Goal: Information Seeking & Learning: Learn about a topic

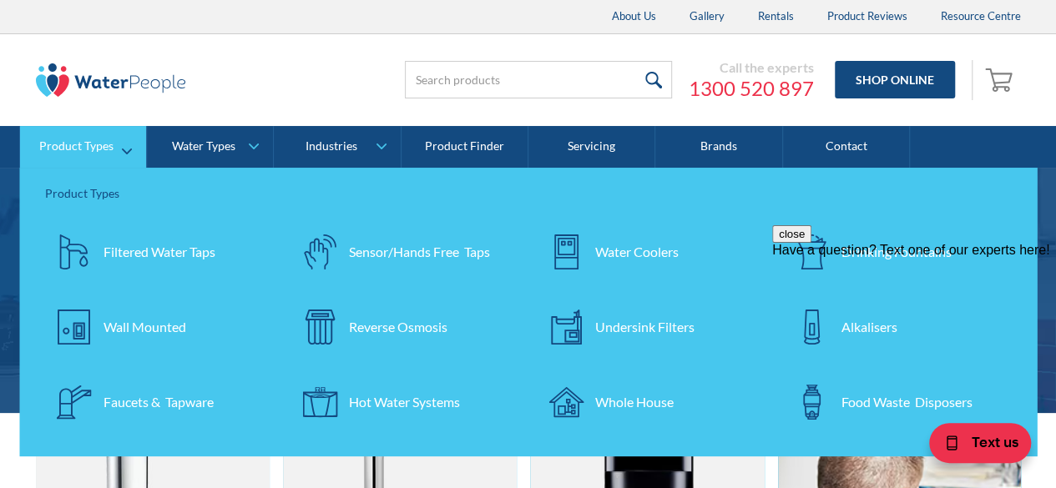
click at [110, 253] on div "Filtered Water Taps" at bounding box center [159, 252] width 112 height 20
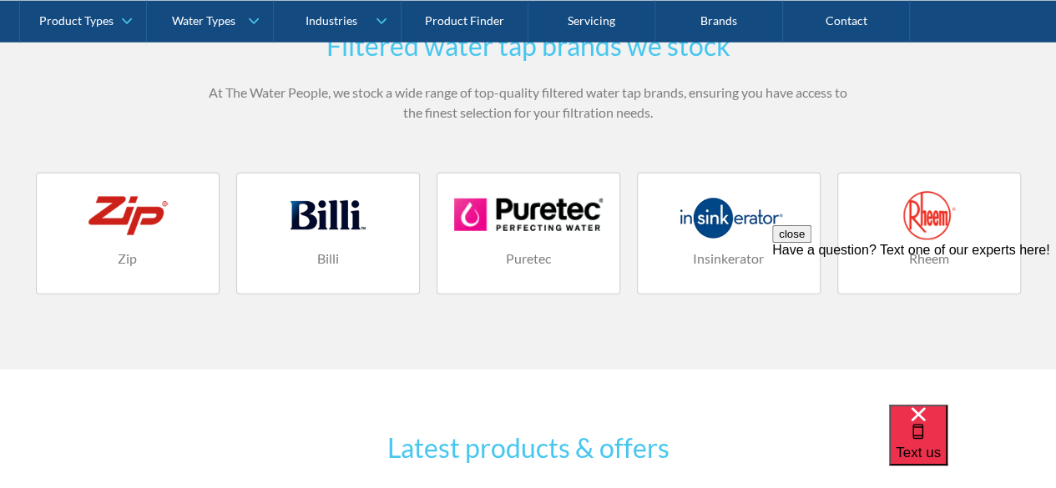
scroll to position [2170, 0]
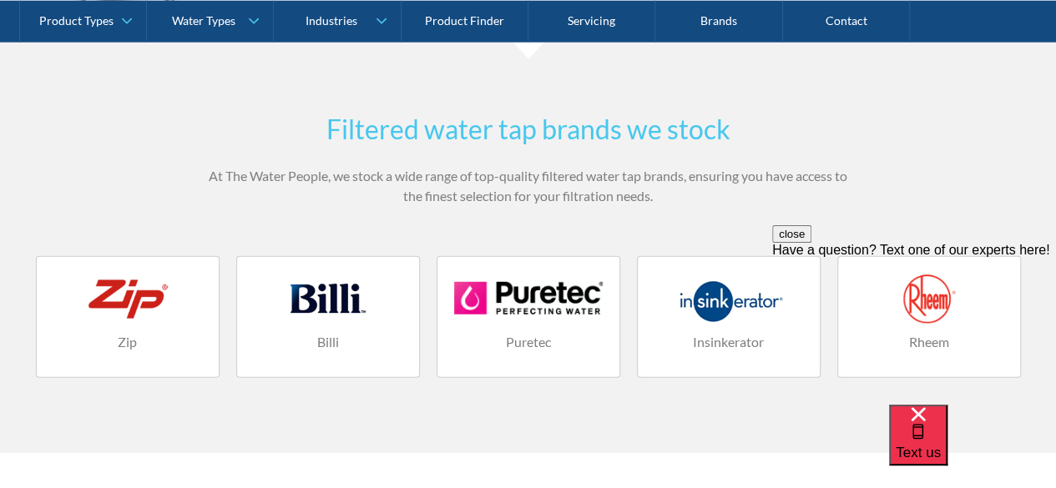
click at [339, 300] on div at bounding box center [328, 299] width 149 height 50
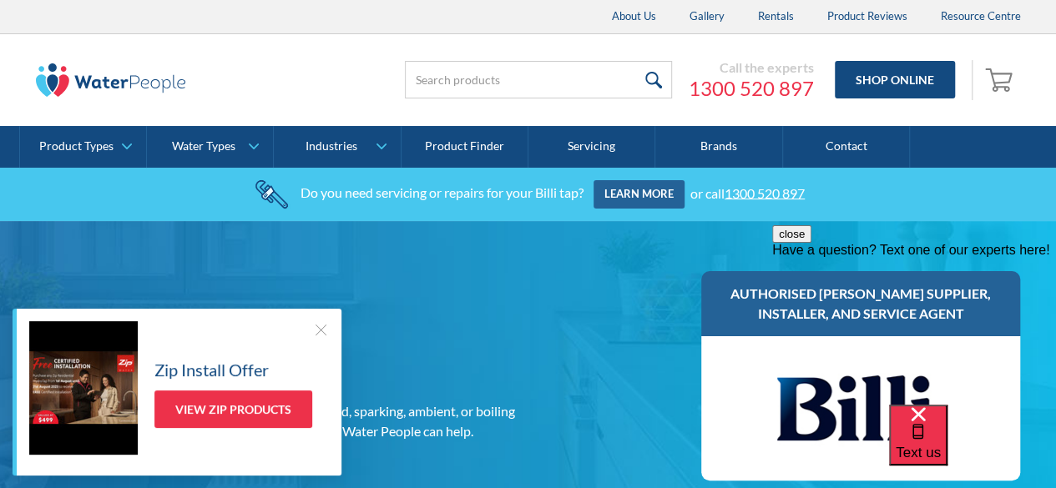
click at [314, 332] on div at bounding box center [320, 329] width 17 height 17
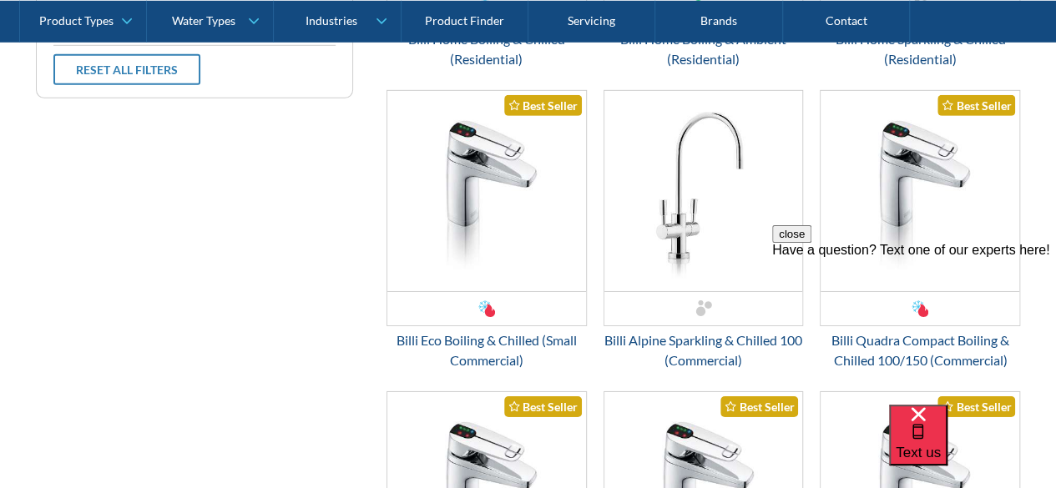
scroll to position [2420, 0]
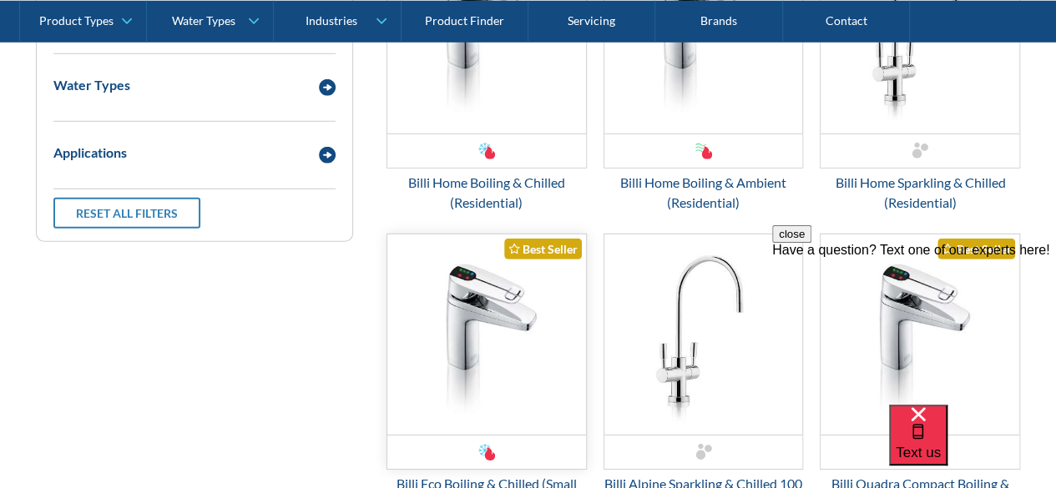
click at [476, 310] on img "Email Form 3" at bounding box center [486, 334] width 199 height 200
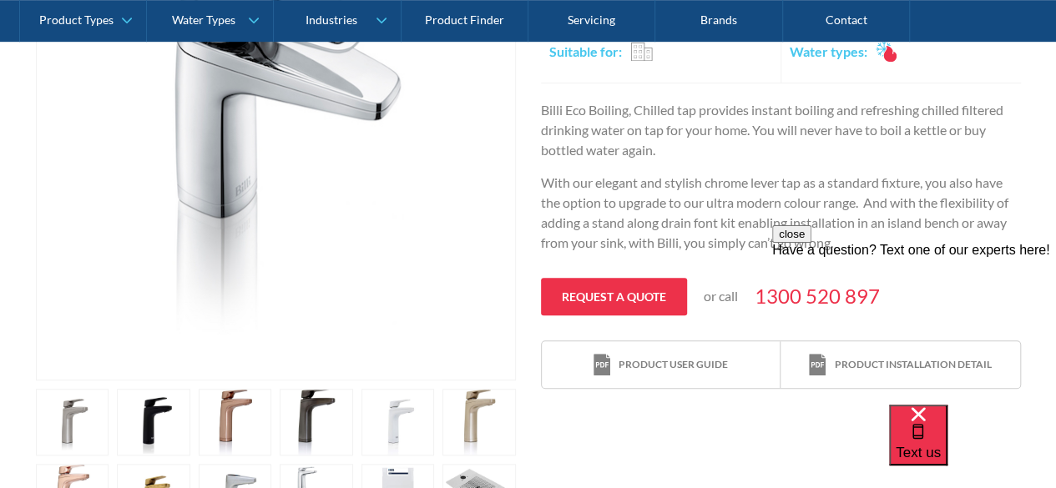
scroll to position [334, 0]
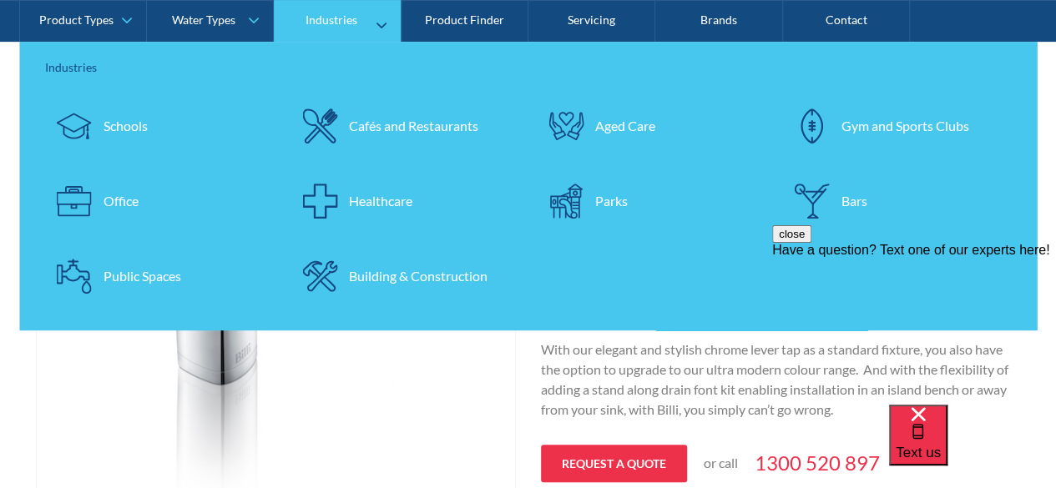
click at [313, 21] on div "Industries" at bounding box center [331, 20] width 52 height 14
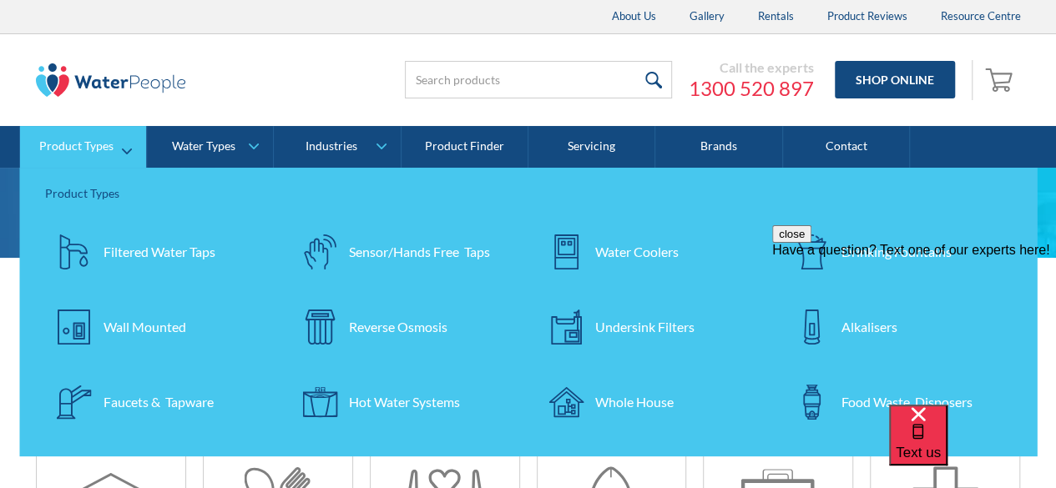
click at [91, 150] on div "Product Types" at bounding box center [76, 146] width 74 height 14
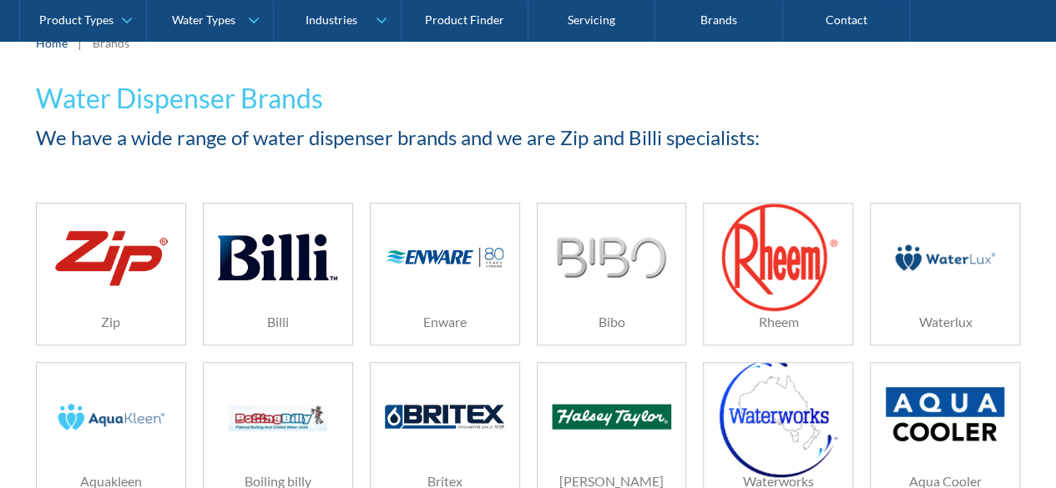
scroll to position [250, 0]
click at [641, 255] on img at bounding box center [611, 258] width 111 height 42
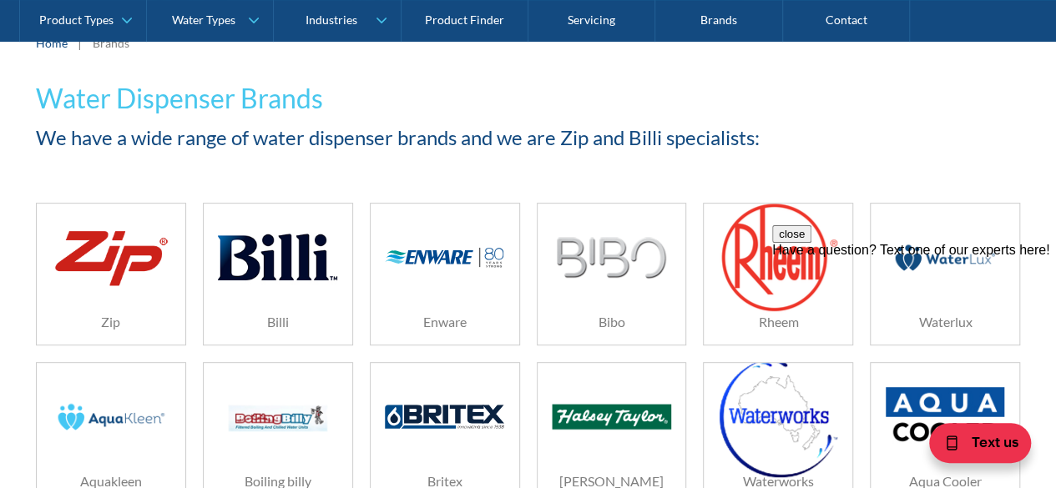
click at [94, 274] on img at bounding box center [111, 257] width 118 height 71
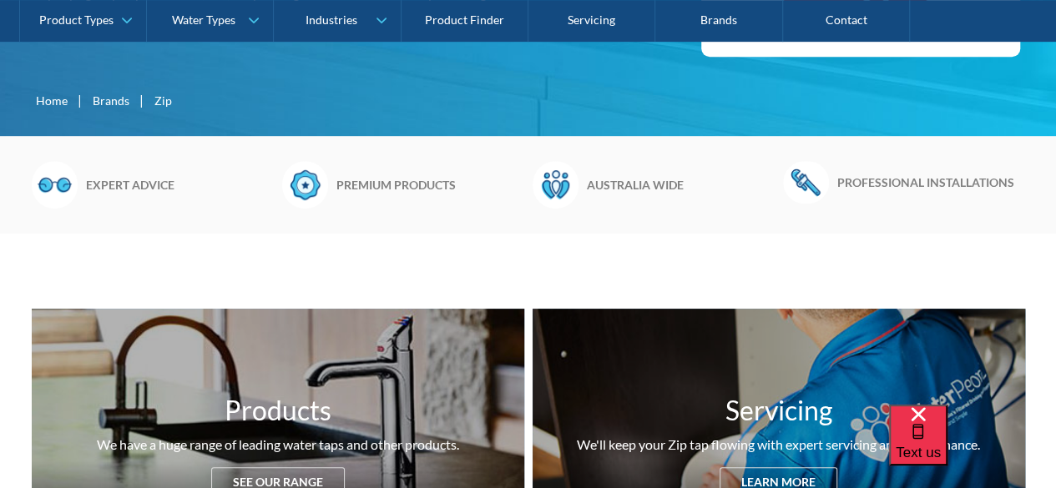
scroll to position [668, 0]
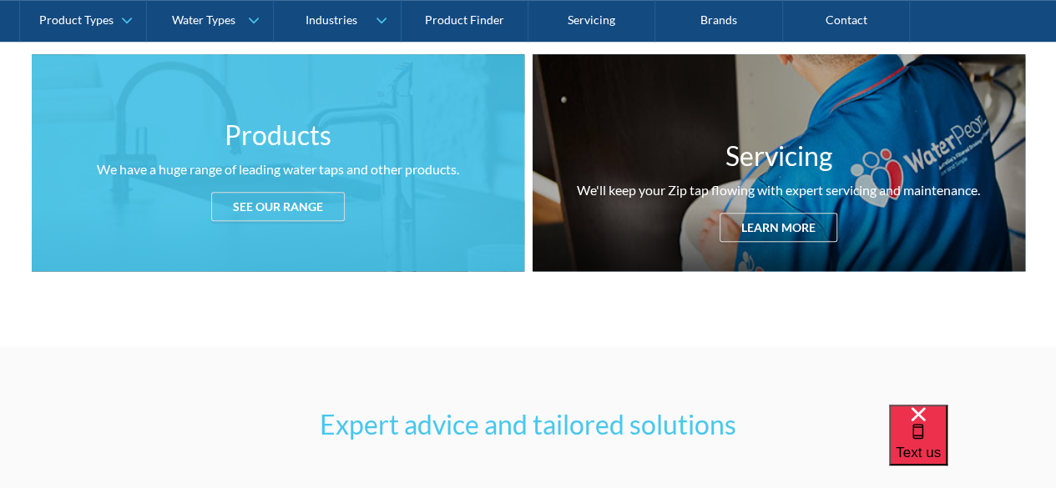
click at [311, 198] on div "See our range" at bounding box center [278, 206] width 134 height 29
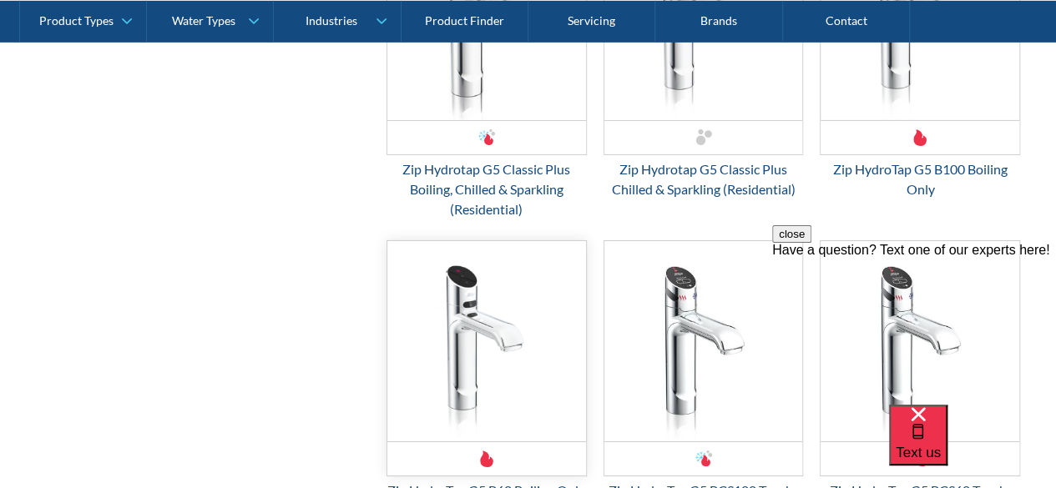
scroll to position [2629, 0]
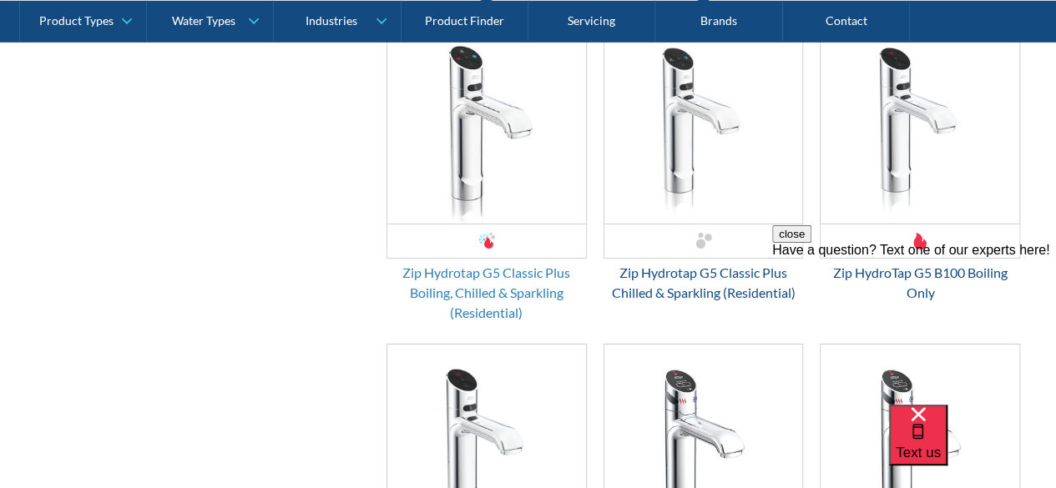
click at [477, 280] on div "Zip Hydrotap G5 Classic Plus Boiling, Chilled & Sparkling (Residential)" at bounding box center [486, 293] width 200 height 60
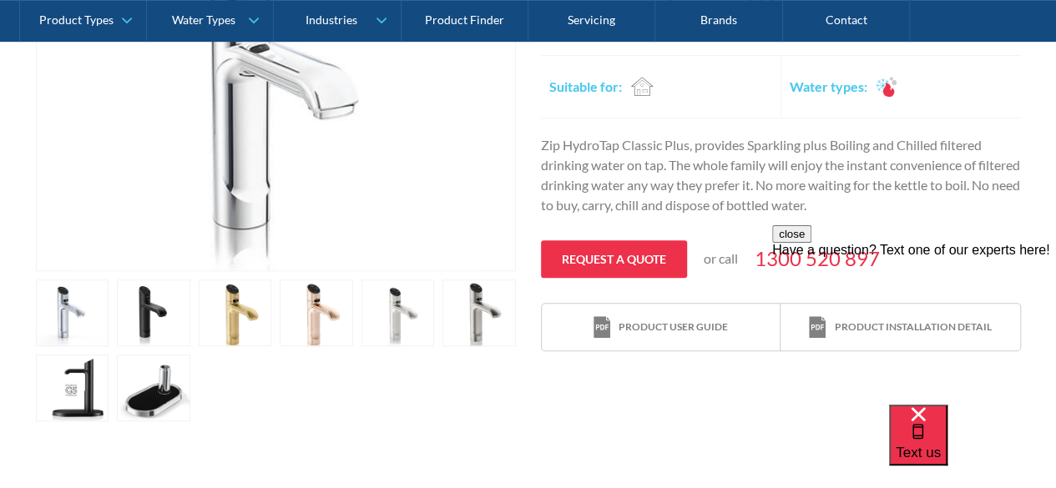
scroll to position [501, 0]
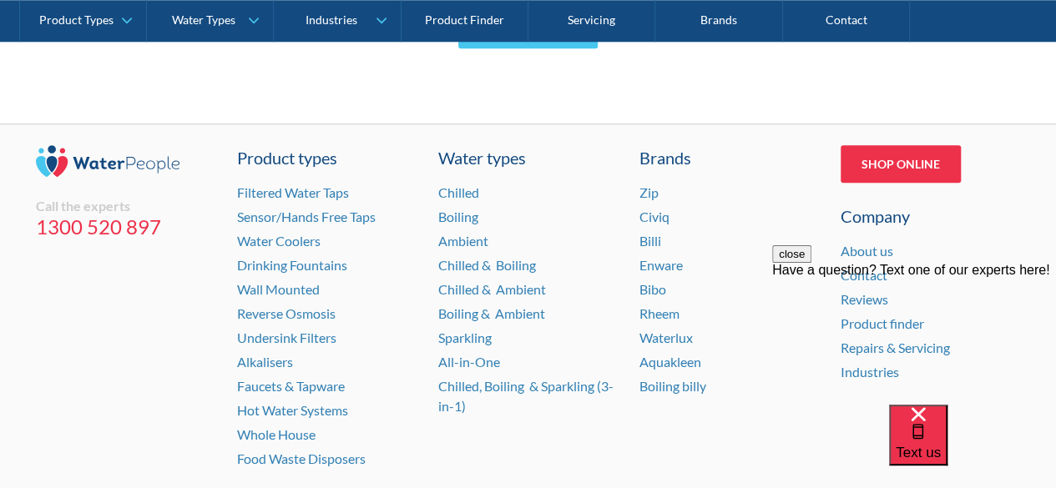
scroll to position [7275, 0]
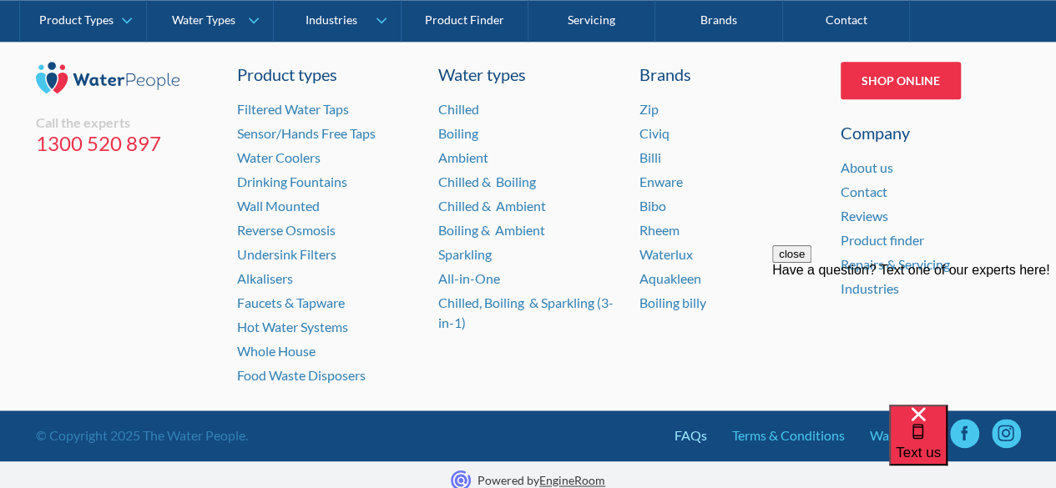
click at [691, 426] on link "FAQs" at bounding box center [690, 436] width 33 height 20
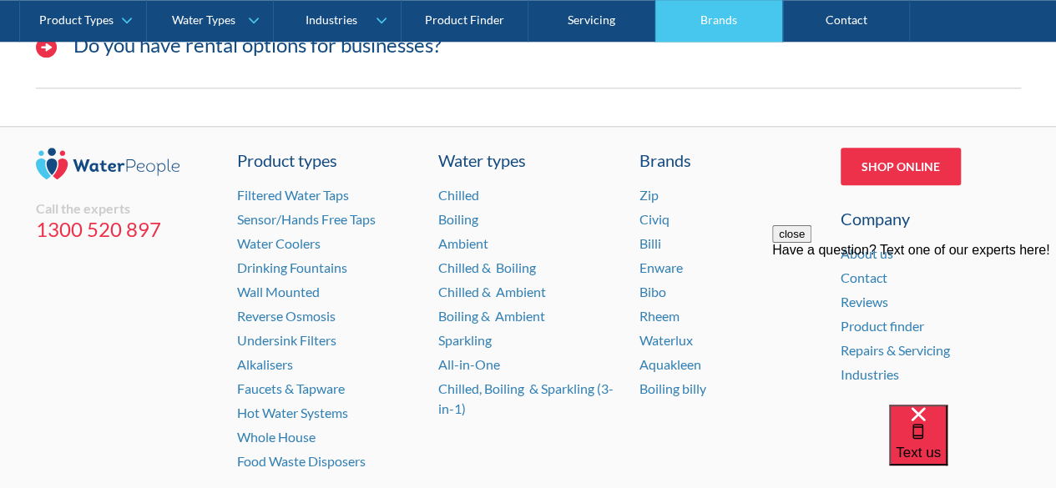
scroll to position [952, 0]
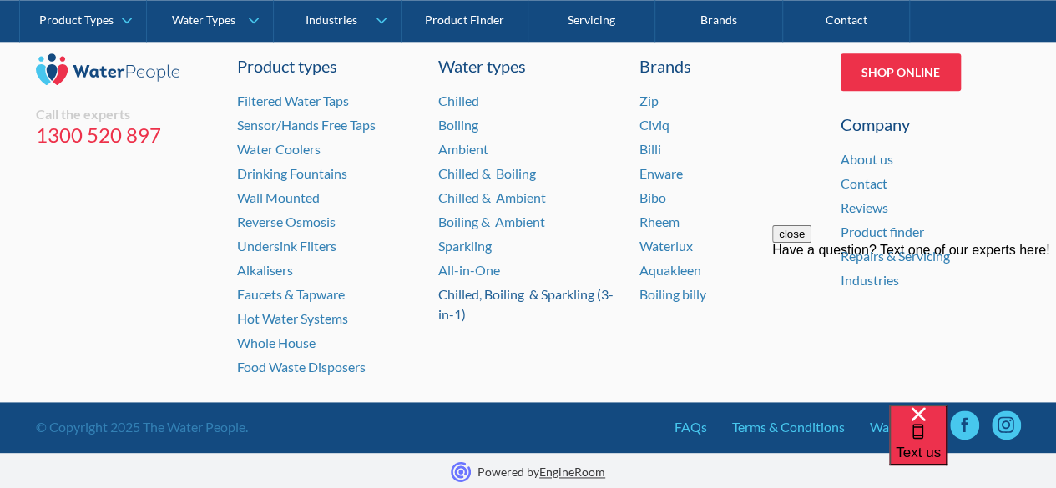
click at [461, 295] on link "Chilled, Boiling & Sparkling (3-in-1)" at bounding box center [525, 304] width 175 height 36
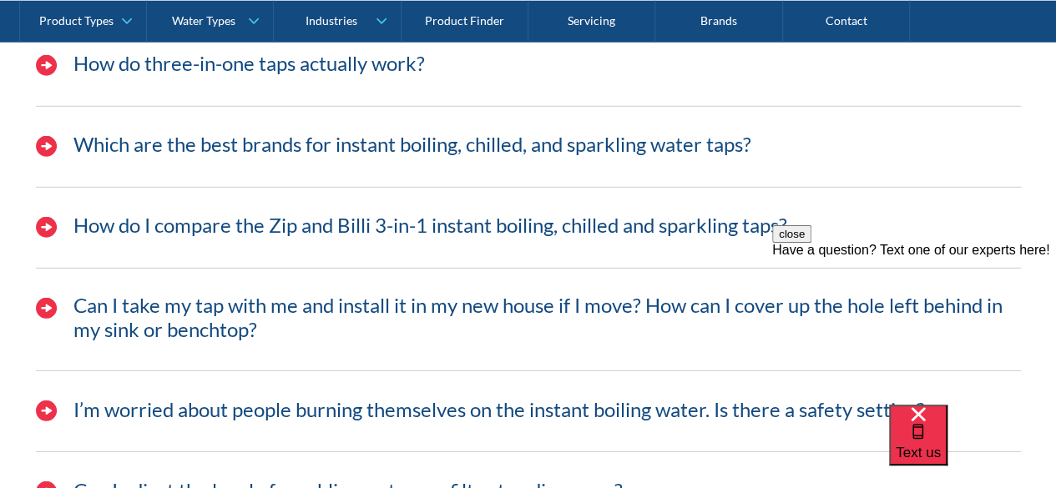
scroll to position [5508, 0]
click at [470, 213] on h3 "How do I compare the Zip and Billi 3-in-1 instant boiling, chilled and sparklin…" at bounding box center [429, 225] width 713 height 24
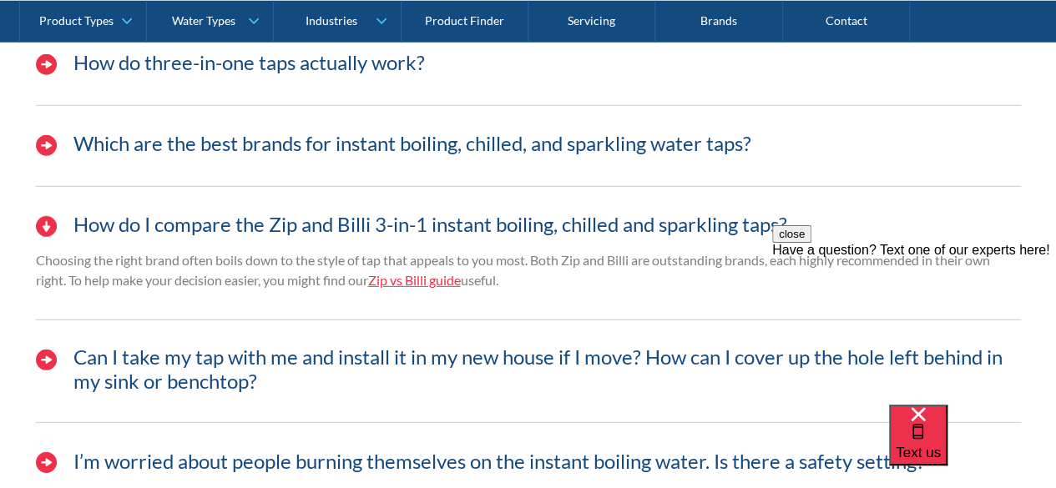
click at [453, 272] on link "Zip vs Billi guide" at bounding box center [414, 280] width 93 height 16
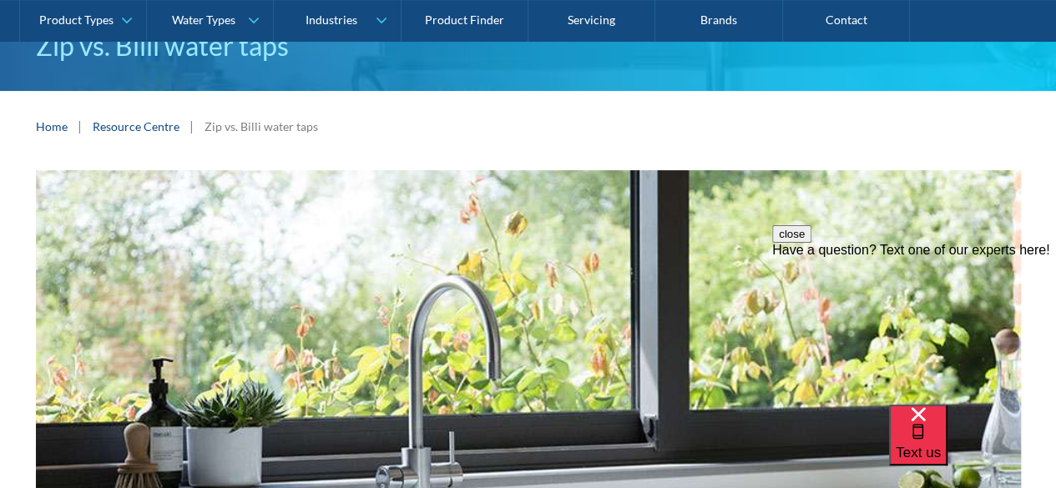
click at [144, 122] on link "Resource Centre" at bounding box center [136, 127] width 87 height 18
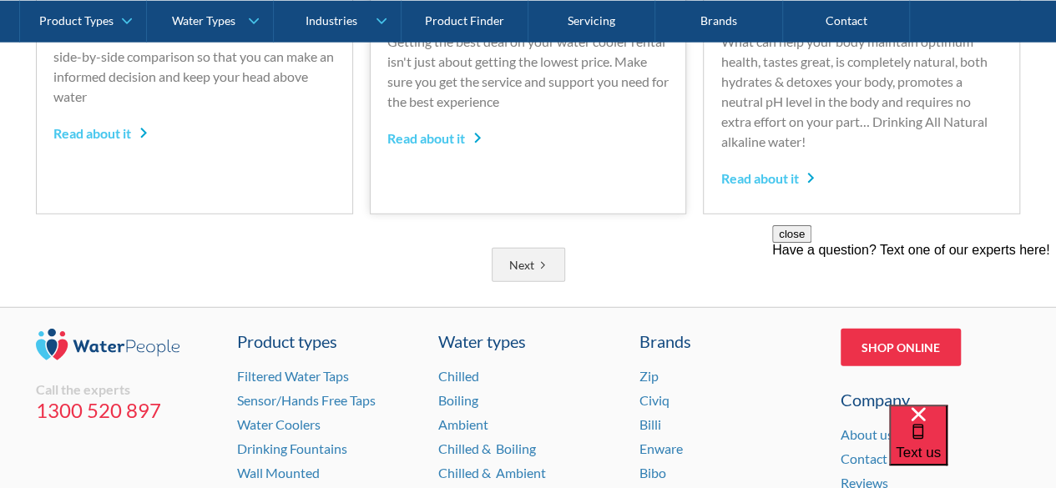
scroll to position [2185, 0]
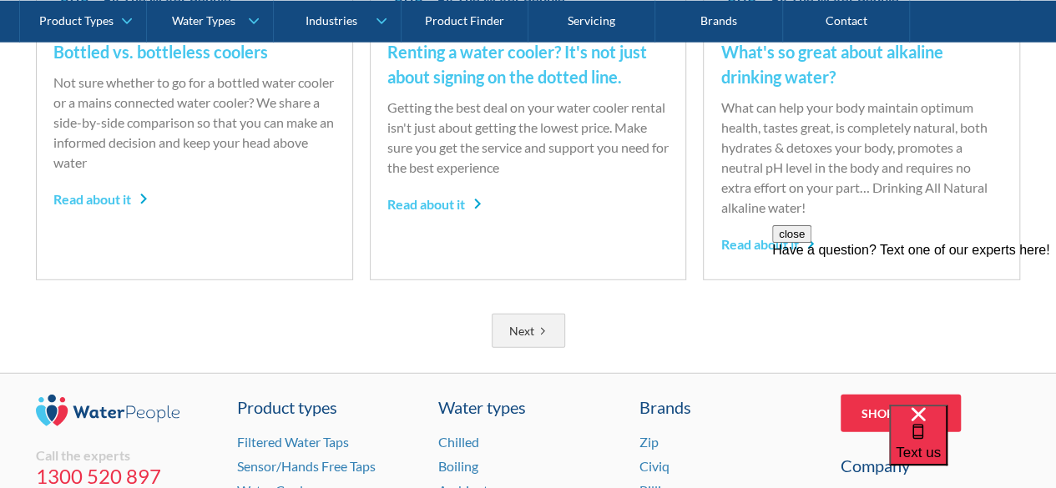
click at [529, 322] on div "Next" at bounding box center [521, 331] width 25 height 18
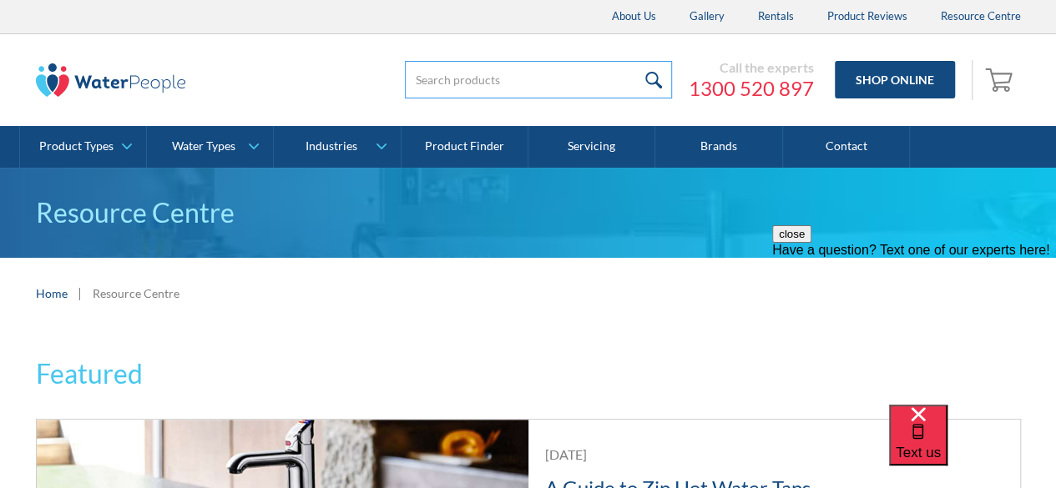
click at [459, 88] on input "search" at bounding box center [538, 80] width 267 height 38
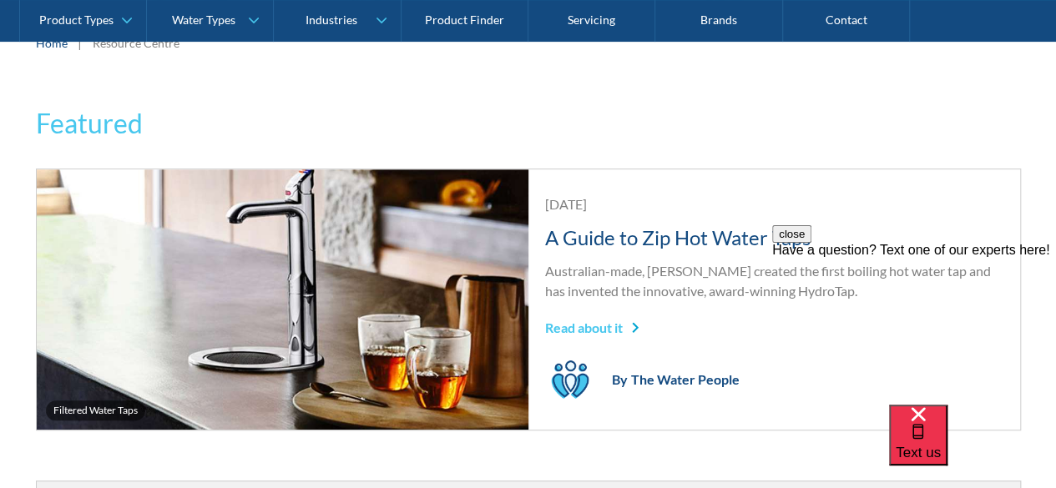
click at [576, 144] on div "Featured Filtered Water Taps February 1, 2020 A Guide to Zip Hot Water Taps Aus…" at bounding box center [528, 275] width 985 height 344
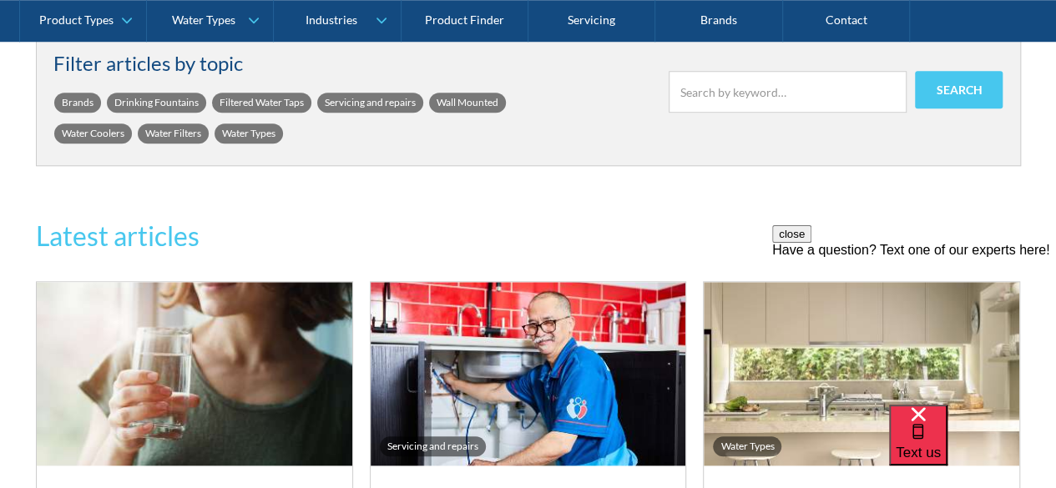
scroll to position [668, 0]
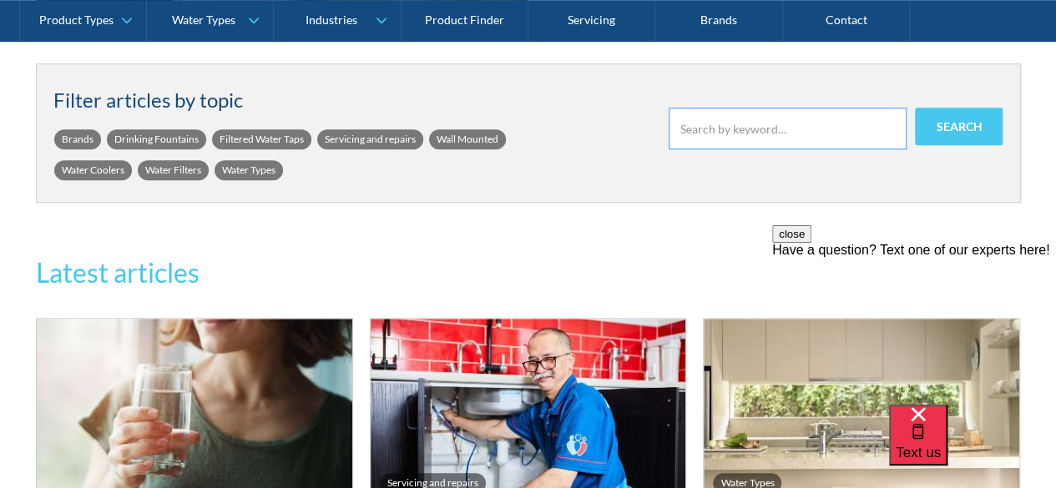
click at [716, 136] on input "search" at bounding box center [787, 129] width 238 height 42
type input "commercial"
click at [915, 108] on input "Search" at bounding box center [959, 127] width 88 height 38
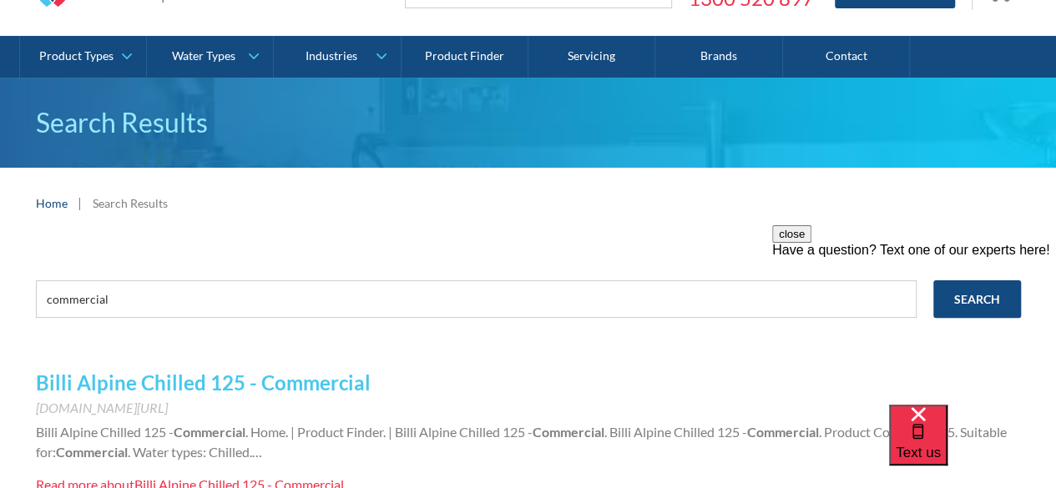
scroll to position [83, 0]
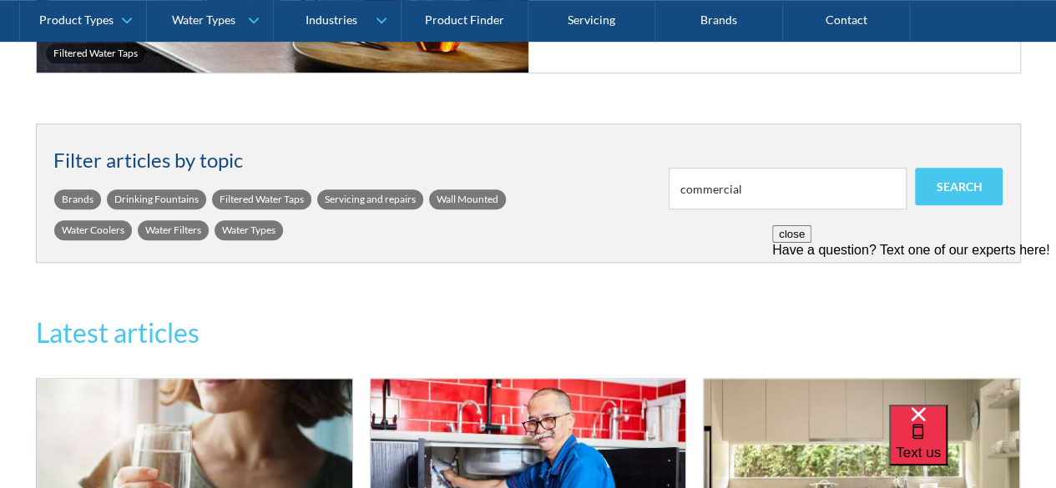
scroll to position [668, 0]
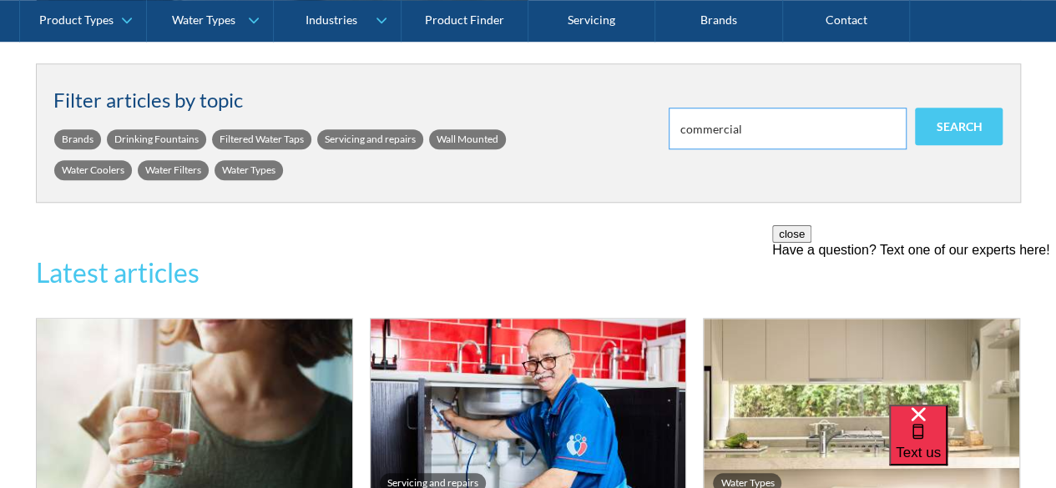
drag, startPoint x: 714, startPoint y: 130, endPoint x: 615, endPoint y: 133, distance: 99.3
click at [615, 133] on div "Filter articles by topic Brands Drinking Fountains Filtered Water Taps Servicin…" at bounding box center [528, 133] width 950 height 104
type input "filtered water tap"
click at [915, 108] on input "Search" at bounding box center [959, 127] width 88 height 38
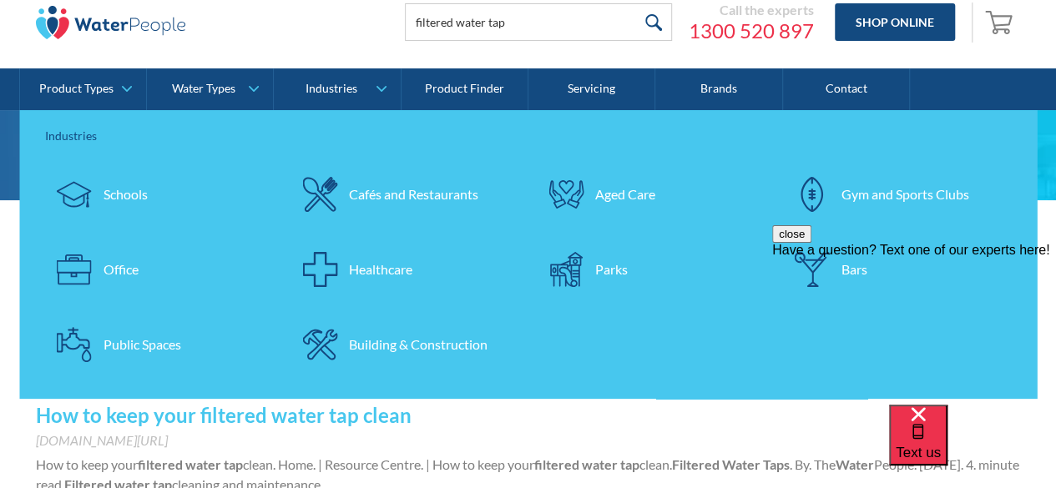
scroll to position [83, 0]
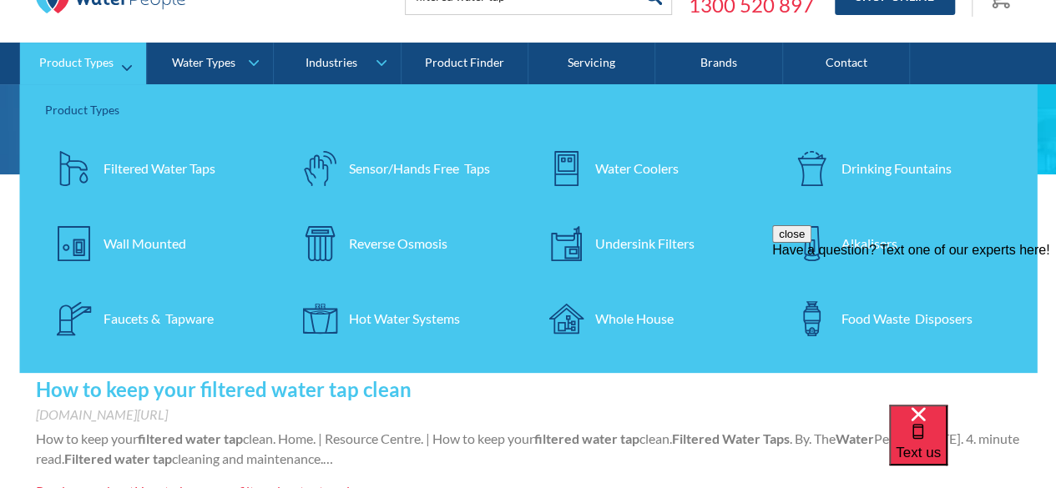
click at [115, 164] on div "Filtered Water Taps" at bounding box center [159, 169] width 112 height 20
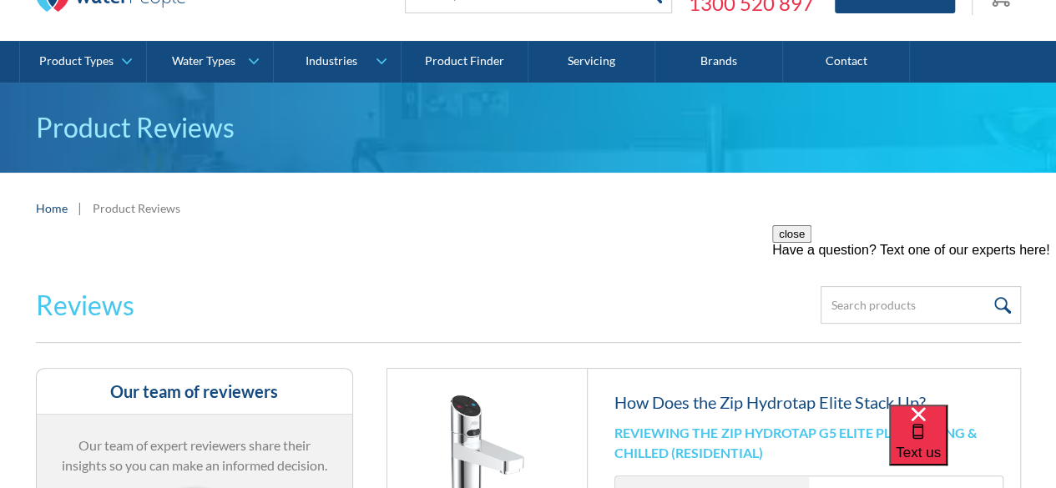
scroll to position [250, 0]
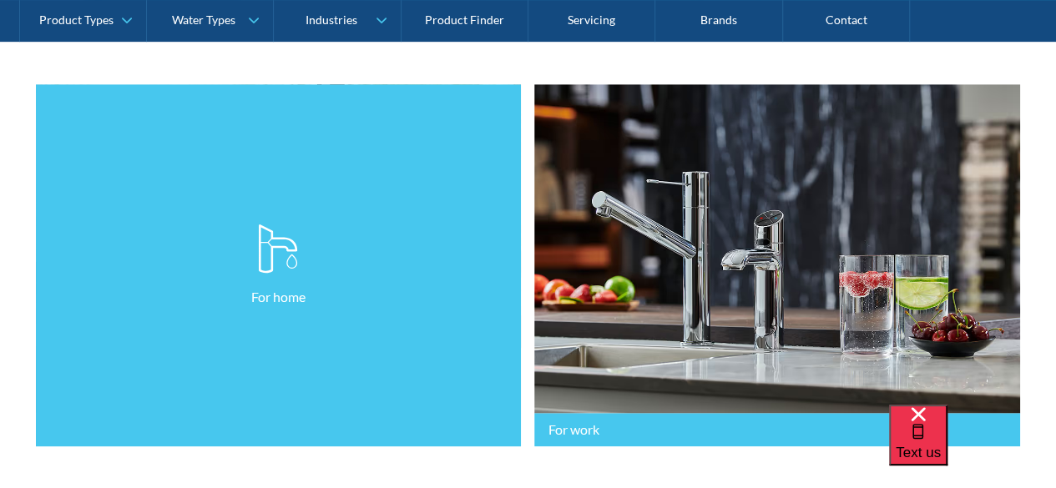
click at [371, 201] on link "For home" at bounding box center [279, 265] width 486 height 363
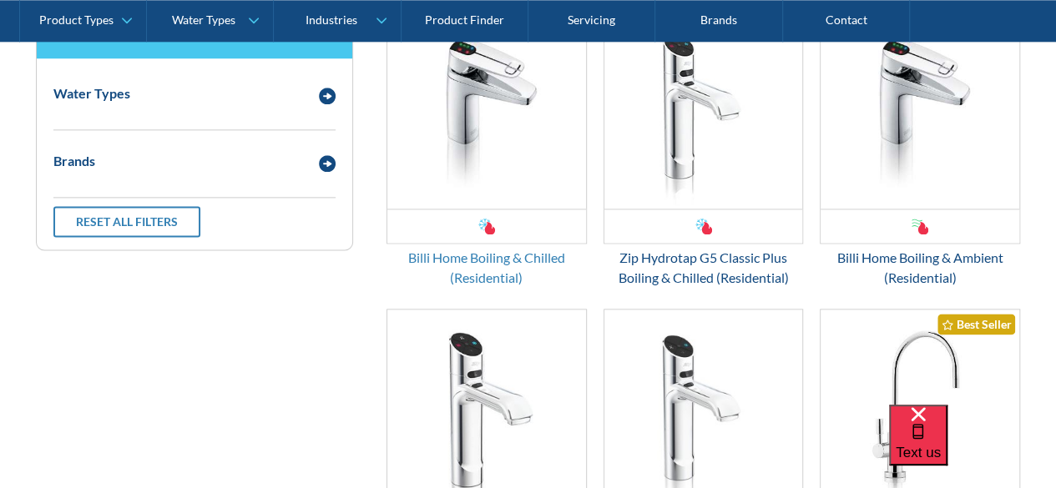
click at [501, 263] on div "Billi Home Boiling & Chilled (Residential)" at bounding box center [486, 268] width 200 height 40
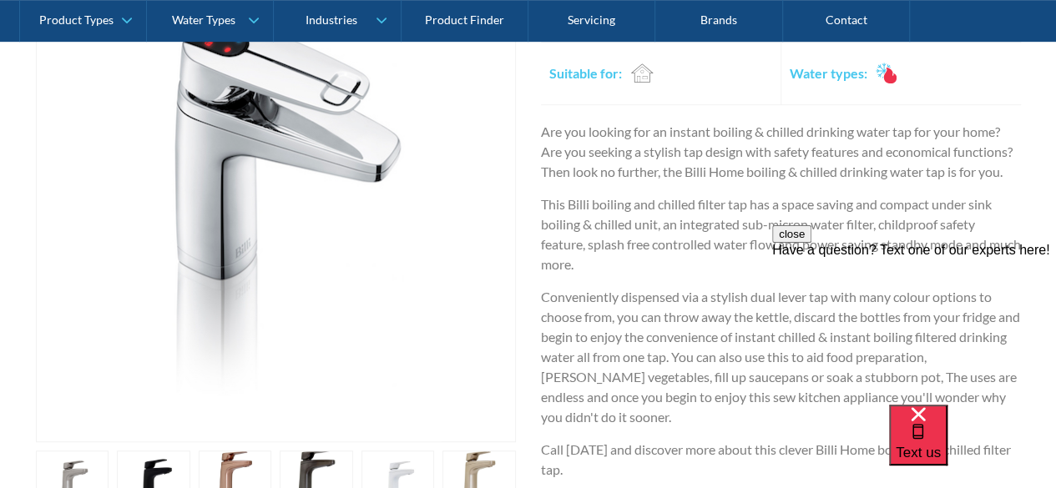
scroll to position [334, 0]
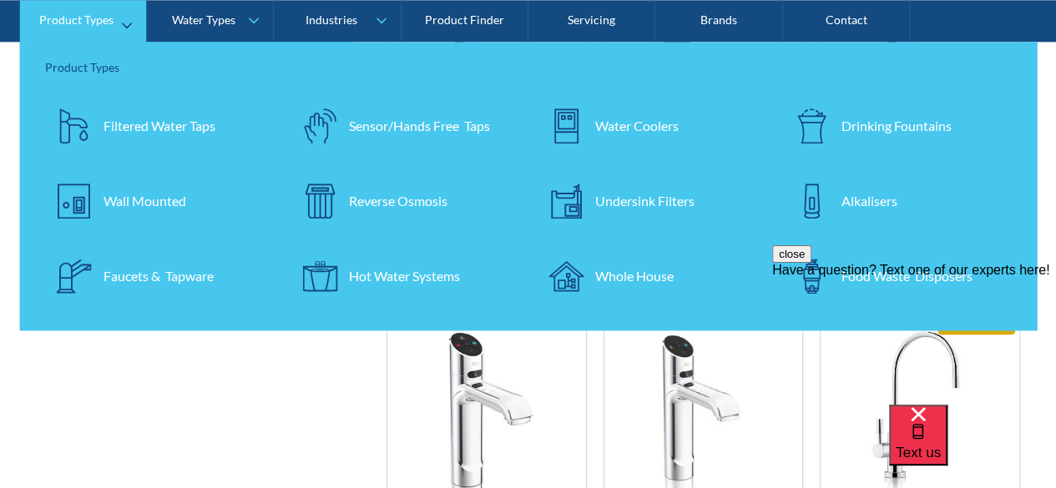
click at [144, 131] on div "Filtered Water Taps" at bounding box center [159, 126] width 112 height 20
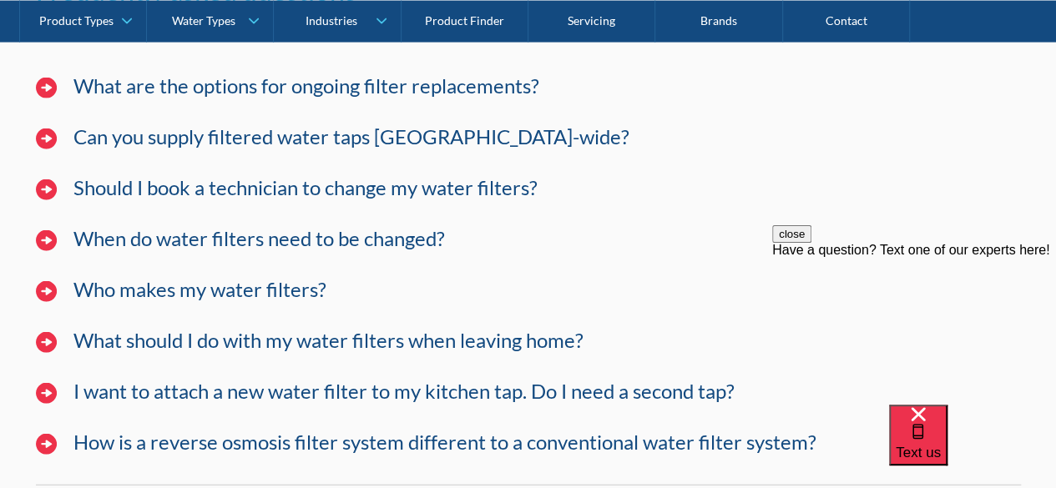
scroll to position [4968, 0]
